Goal: Information Seeking & Learning: Learn about a topic

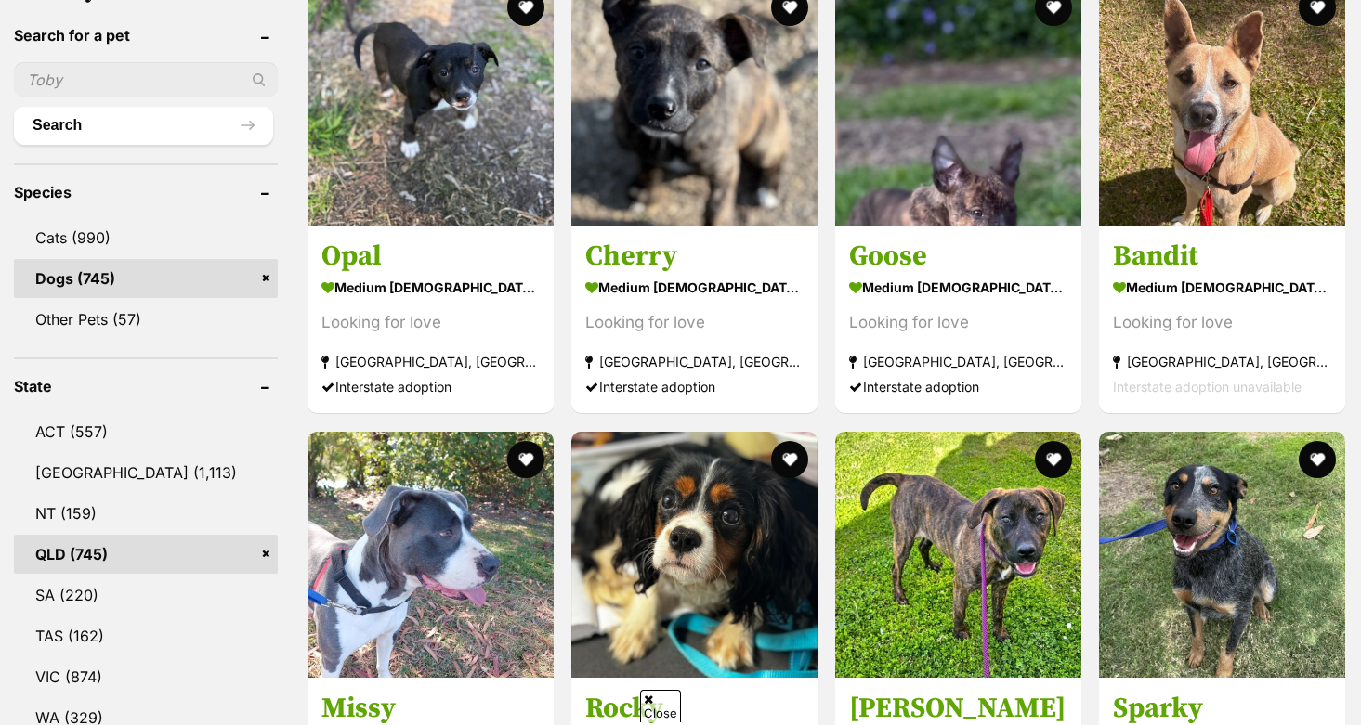
scroll to position [633, 0]
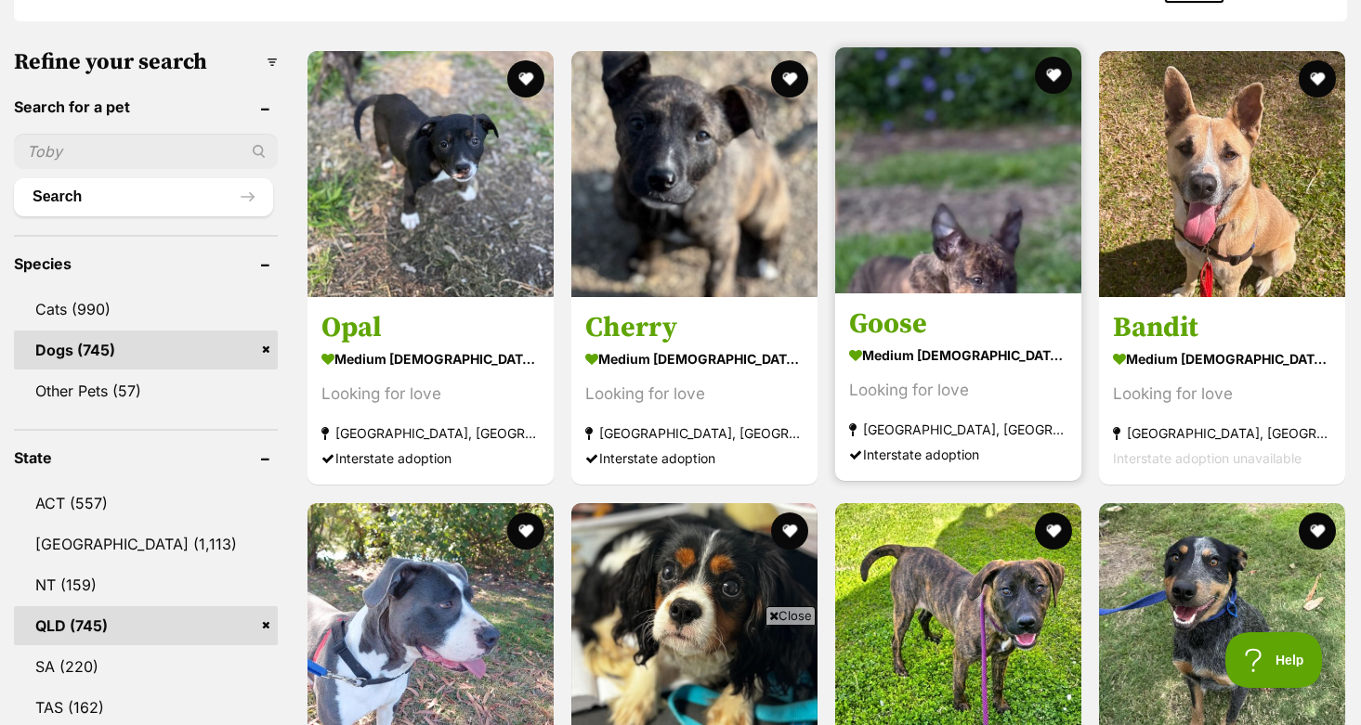
click at [907, 114] on img at bounding box center [958, 170] width 246 height 246
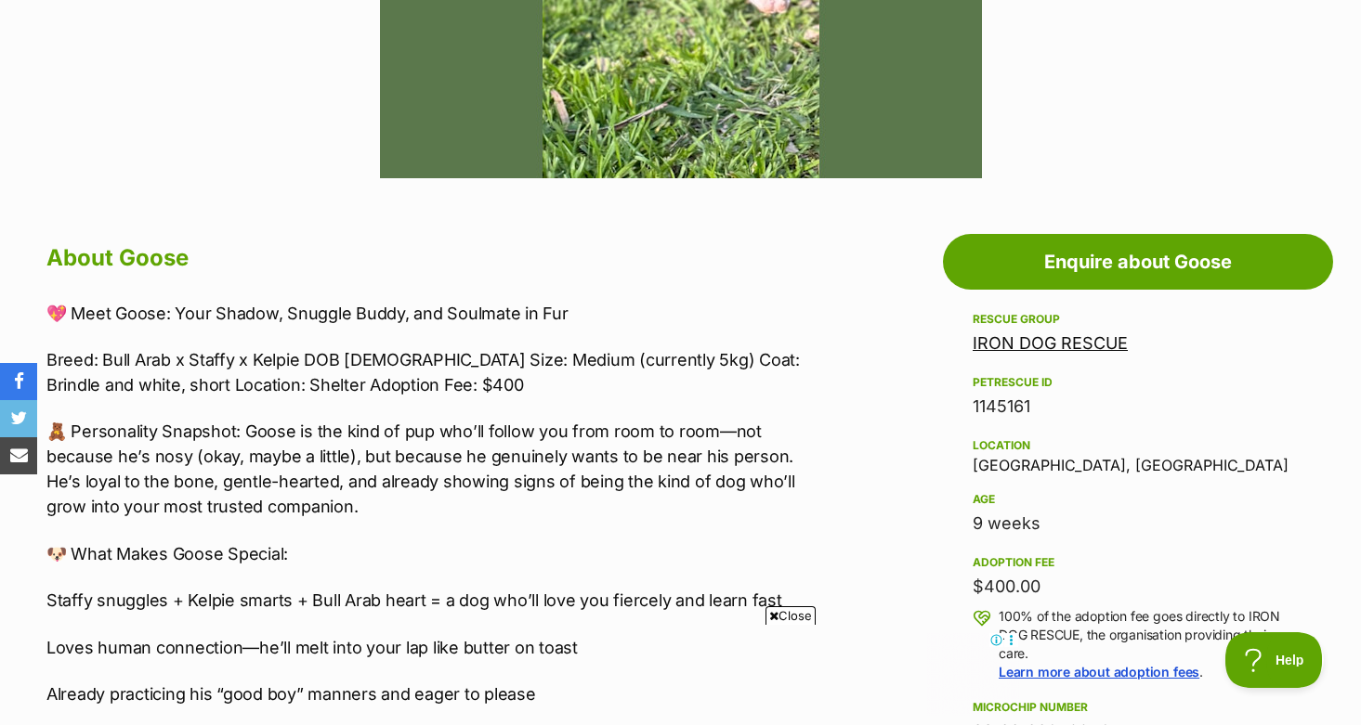
scroll to position [812, 0]
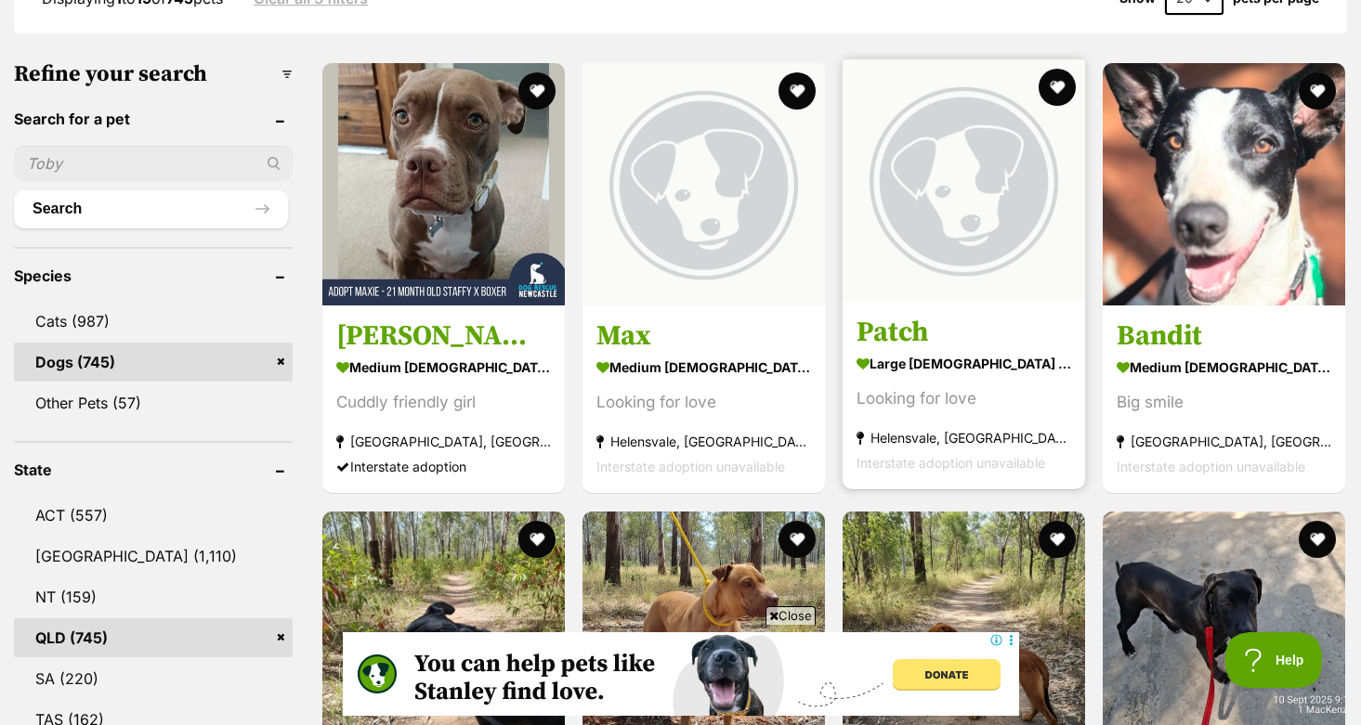
scroll to position [538, 0]
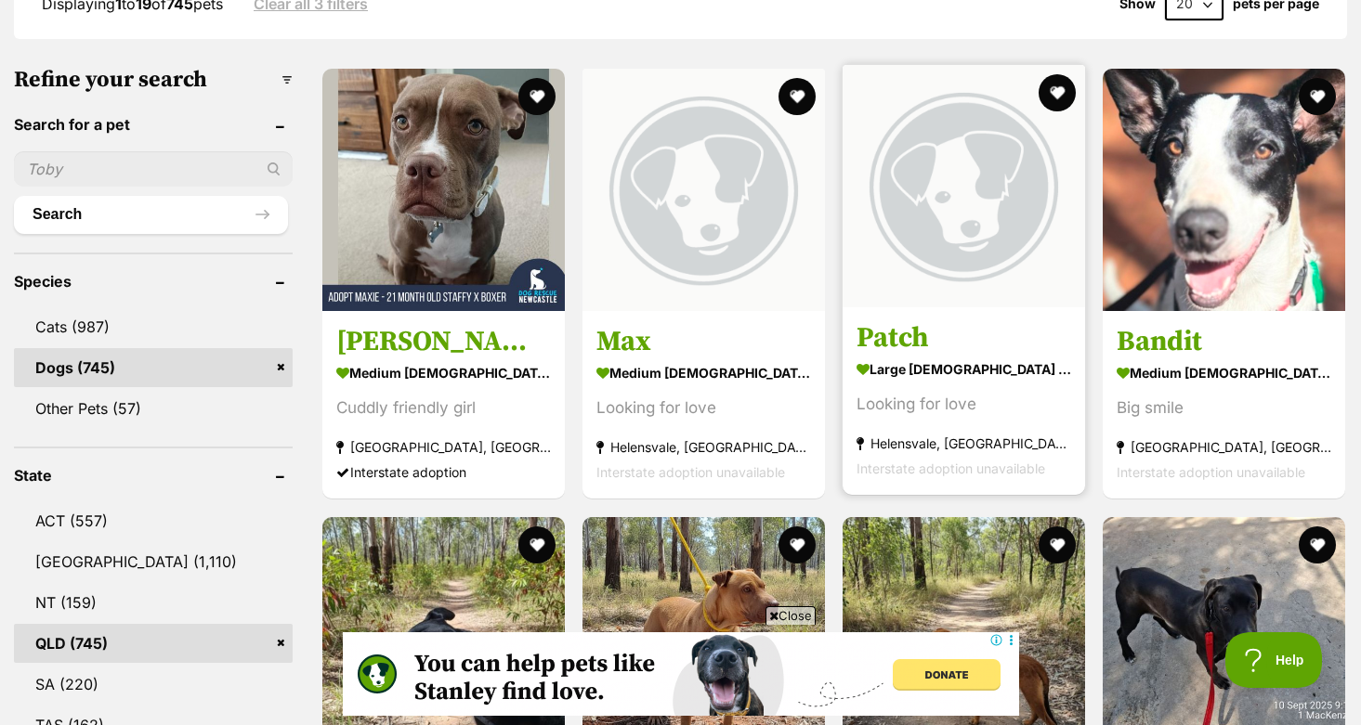
click at [897, 151] on img at bounding box center [963, 186] width 242 height 242
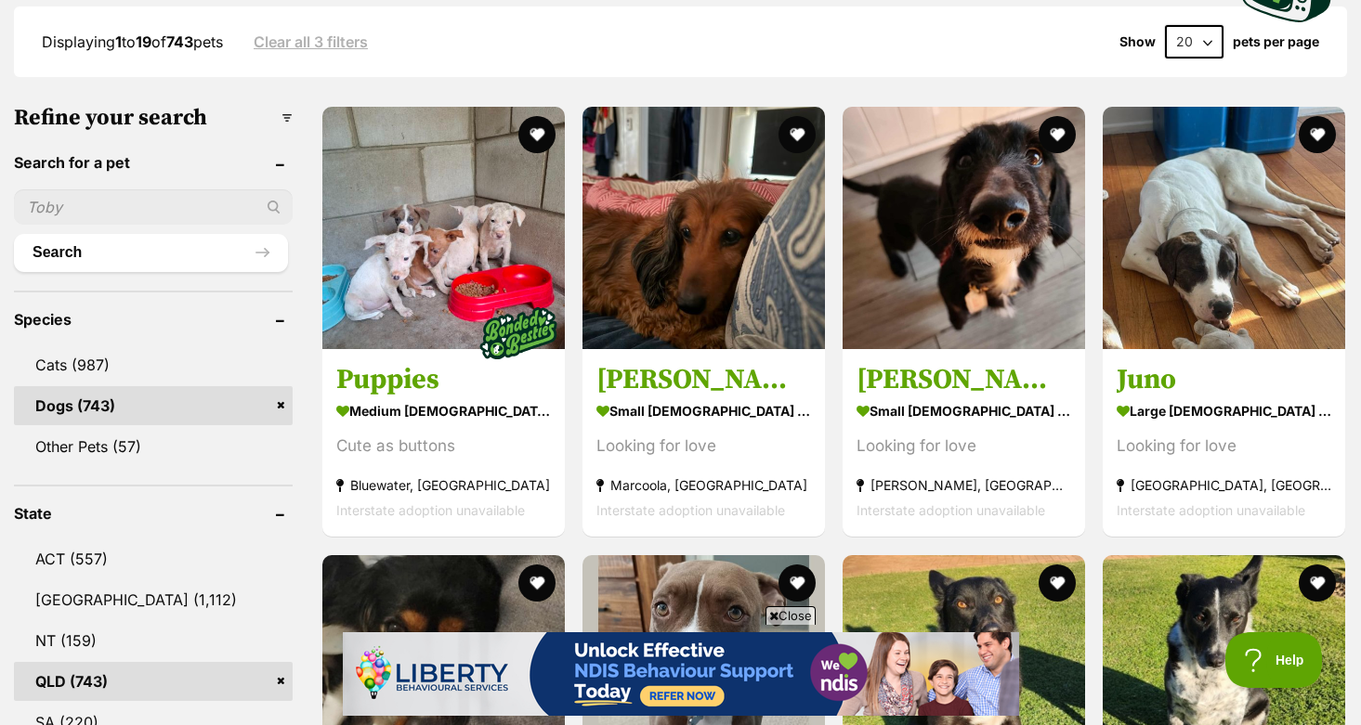
scroll to position [529, 0]
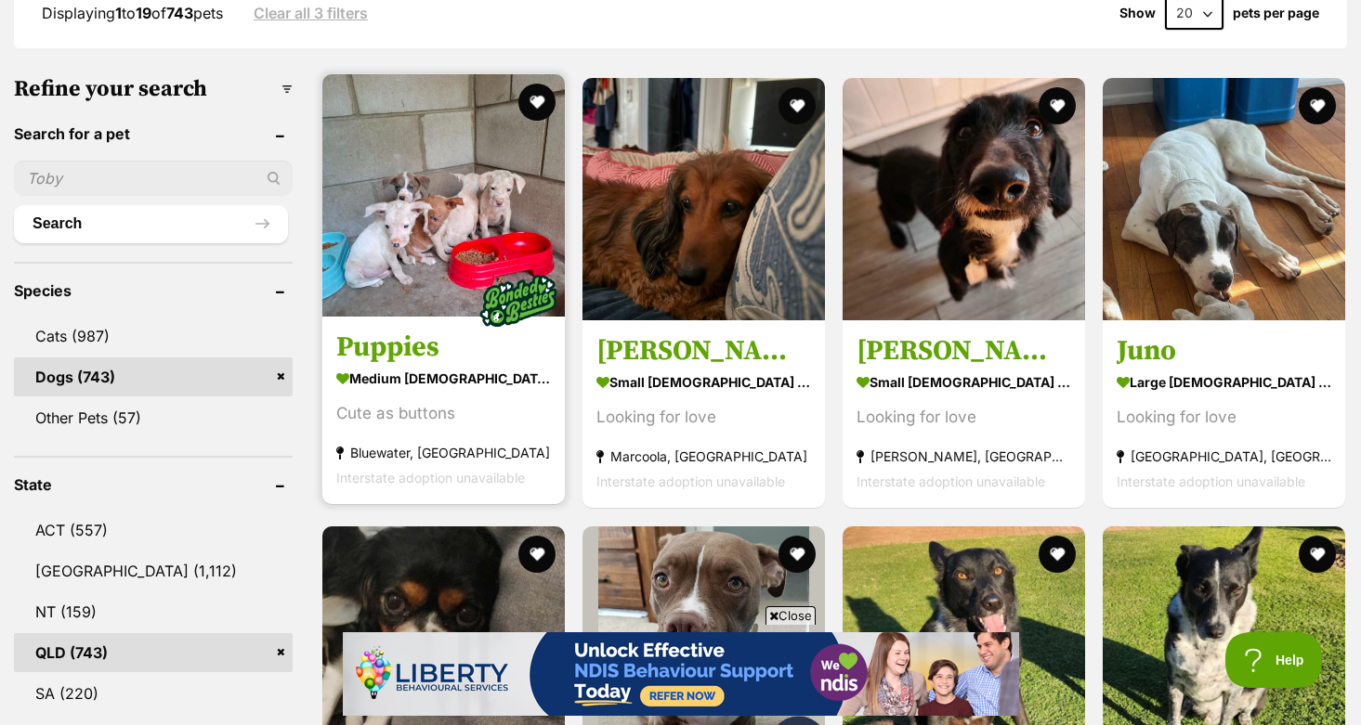
click at [449, 244] on img at bounding box center [443, 195] width 242 height 242
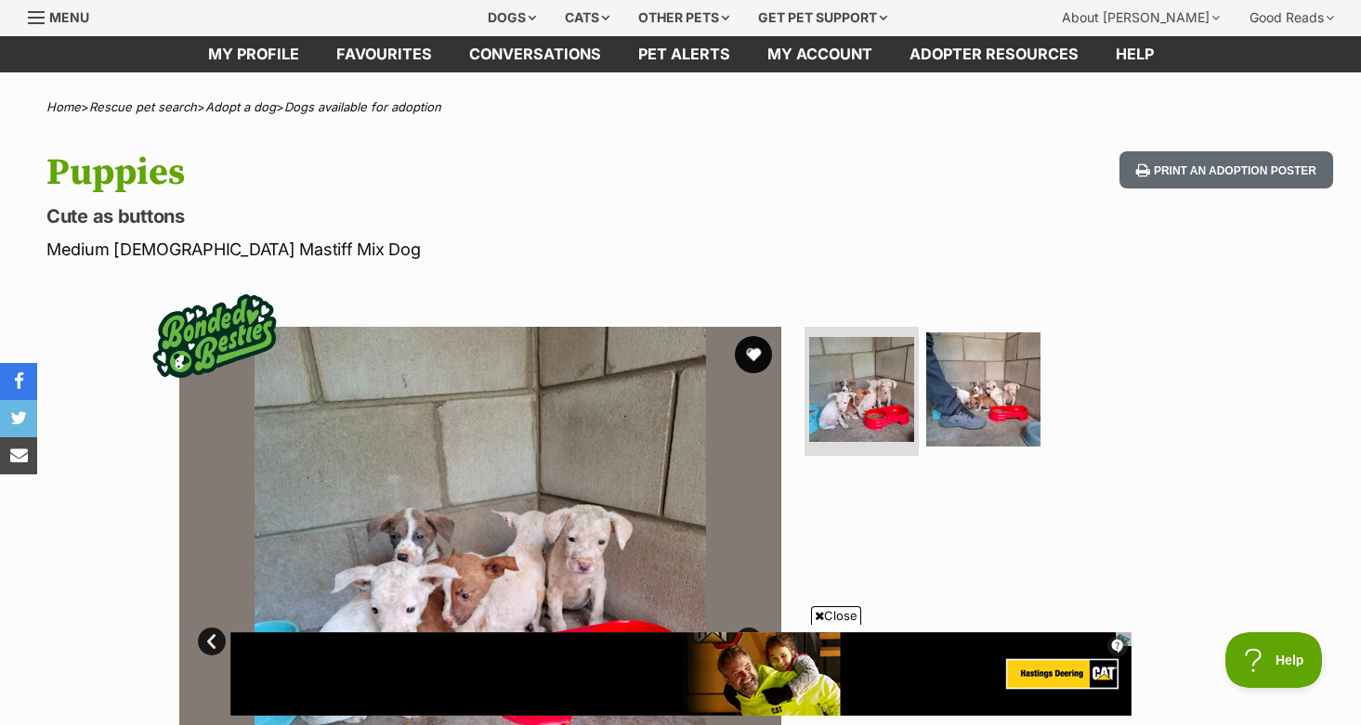
scroll to position [56, 0]
